Goal: Task Accomplishment & Management: Complete application form

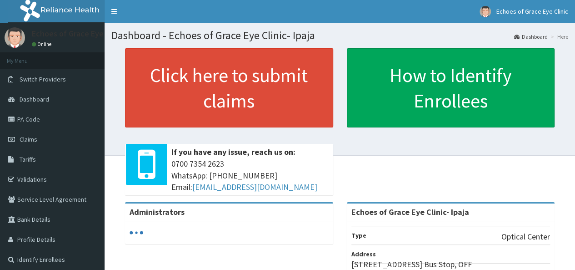
click at [41, 122] on link "PA Code" at bounding box center [52, 119] width 105 height 20
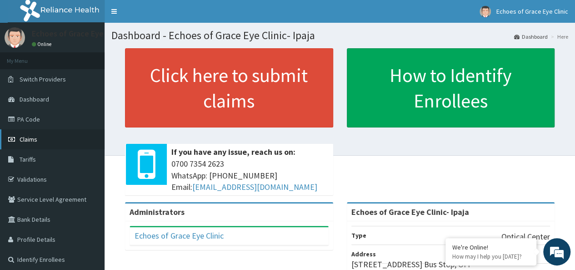
click at [32, 137] on span "Claims" at bounding box center [29, 139] width 18 height 8
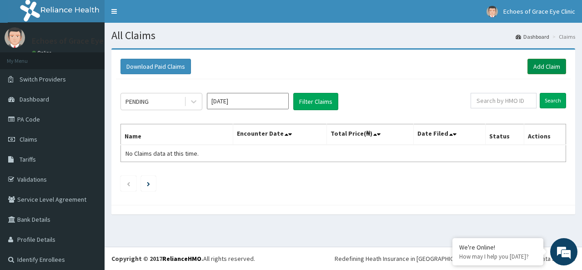
click at [535, 62] on link "Add Claim" at bounding box center [547, 66] width 39 height 15
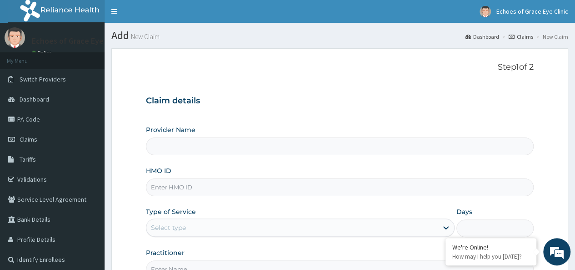
type input "Echoes of Grace Eye Clinic- Ipaja"
click at [195, 187] on input "HMO ID" at bounding box center [340, 187] width 388 height 18
paste input "nrn/10156/a"
type input "nrn/10156/a"
click at [266, 232] on div "Select type" at bounding box center [291, 227] width 291 height 15
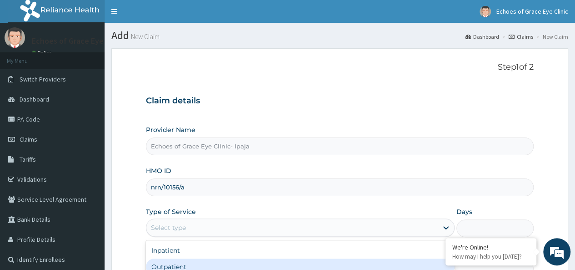
click at [227, 261] on div "Outpatient" at bounding box center [300, 266] width 309 height 16
type input "1"
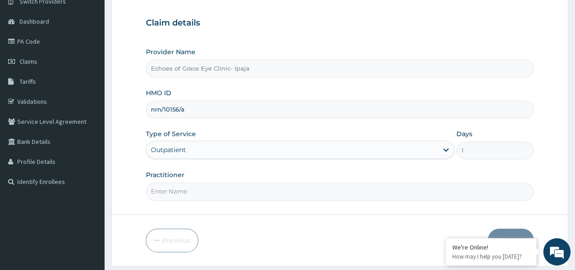
scroll to position [95, 0]
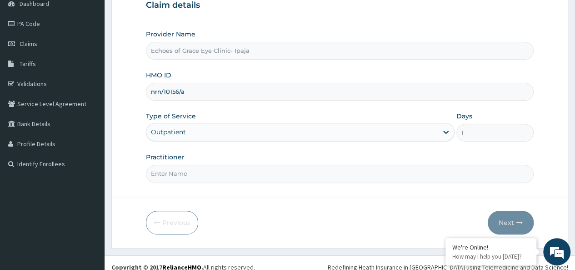
click at [221, 166] on input "Practitioner" at bounding box center [340, 174] width 388 height 18
type input "Dr Chinemerem"
click at [498, 213] on button "Next" at bounding box center [511, 223] width 46 height 24
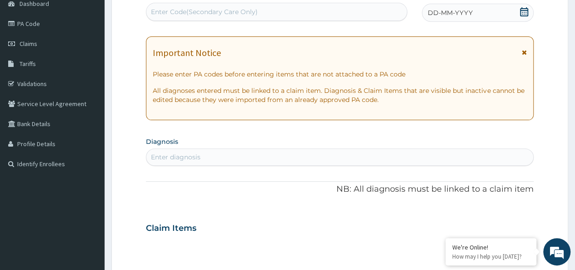
click at [228, 13] on div "Enter Code(Secondary Care Only)" at bounding box center [204, 11] width 107 height 9
paste input "PA/E80F10"
type input "PA/E80F10"
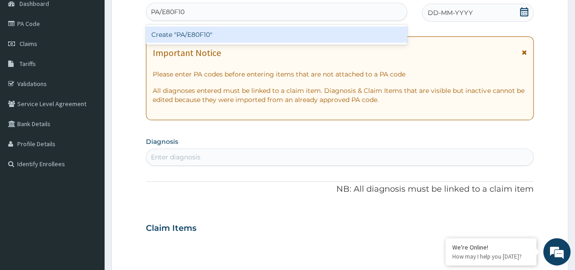
click at [206, 36] on div "Create "PA/E80F10"" at bounding box center [276, 34] width 261 height 16
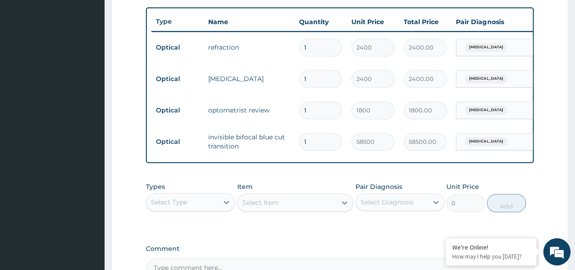
scroll to position [443, 0]
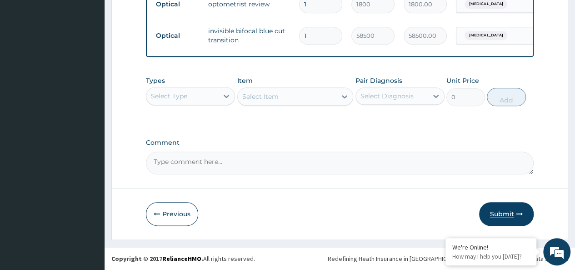
click at [500, 213] on button "Submit" at bounding box center [506, 214] width 55 height 24
